Goal: Find specific page/section: Find specific page/section

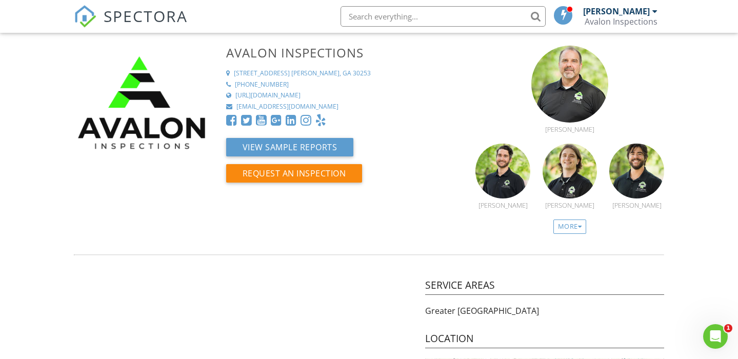
click at [138, 14] on span "SPECTORA" at bounding box center [146, 16] width 84 height 22
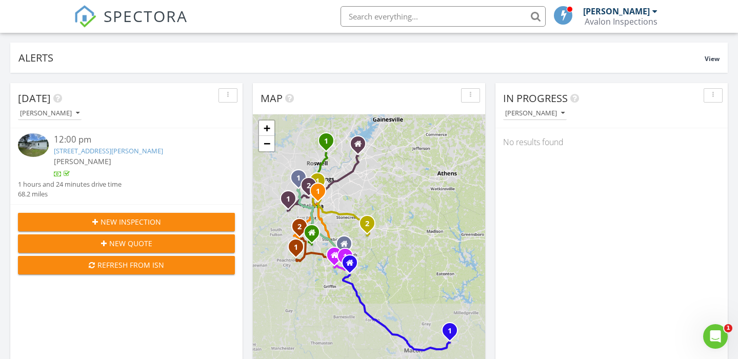
click at [135, 154] on link "262 Gray Hwy, Gordon, GA 31031" at bounding box center [108, 150] width 109 height 9
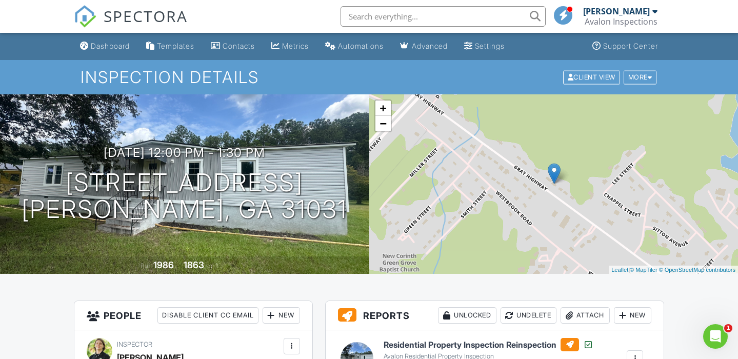
scroll to position [178, 0]
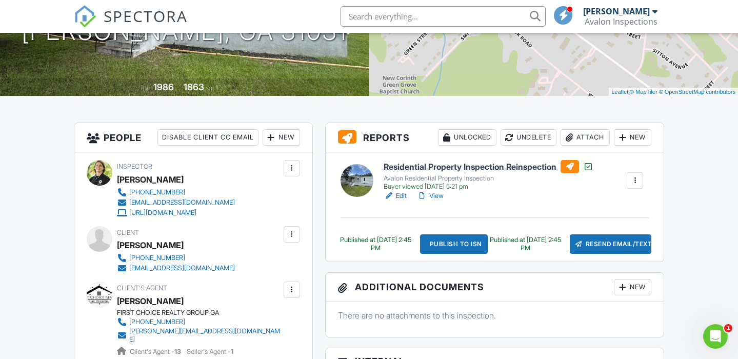
click at [439, 196] on link "View" at bounding box center [430, 196] width 27 height 10
